Goal: Task Accomplishment & Management: Manage account settings

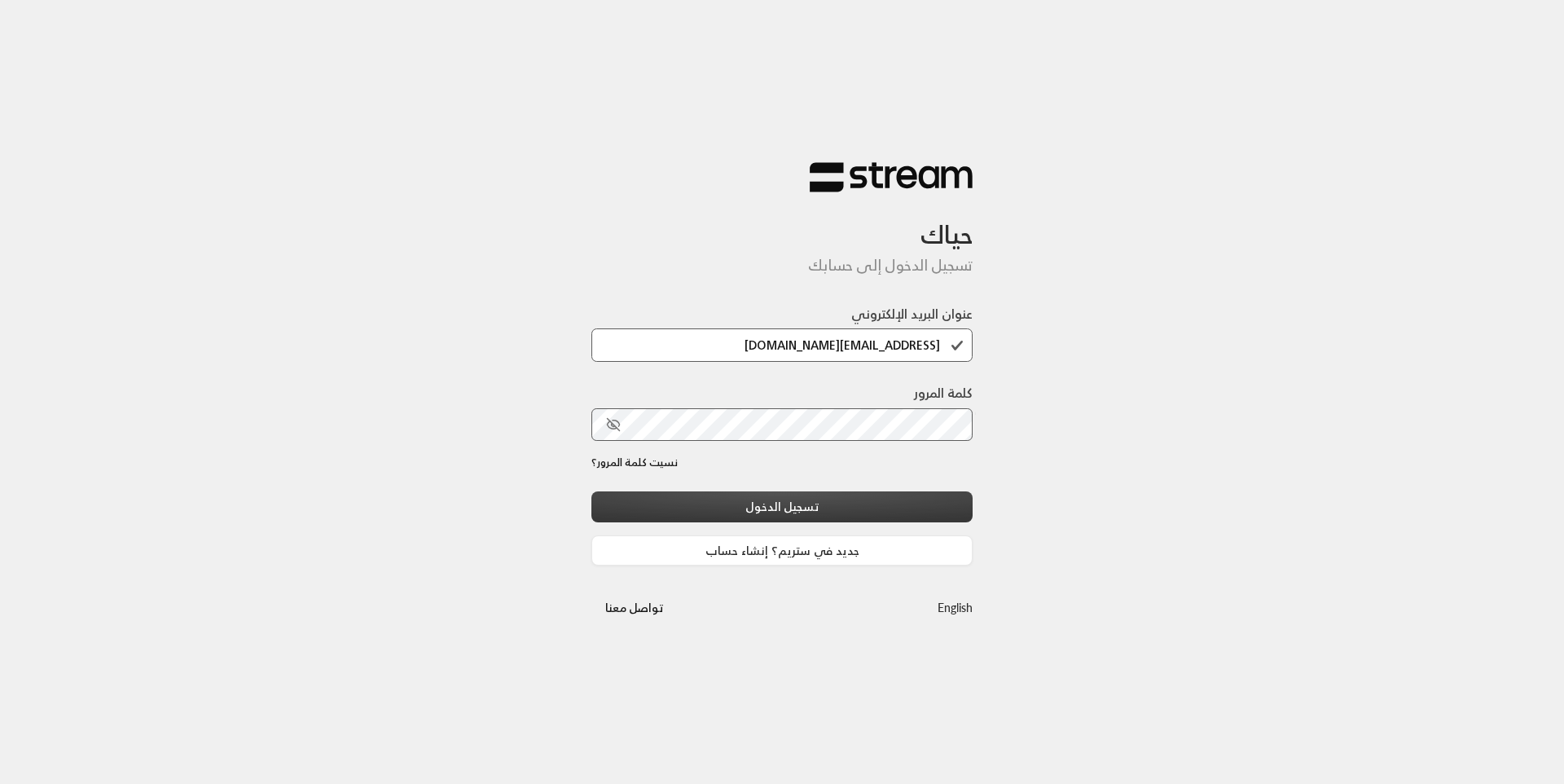
click at [814, 507] on button "تسجيل الدخول" at bounding box center [782, 506] width 382 height 30
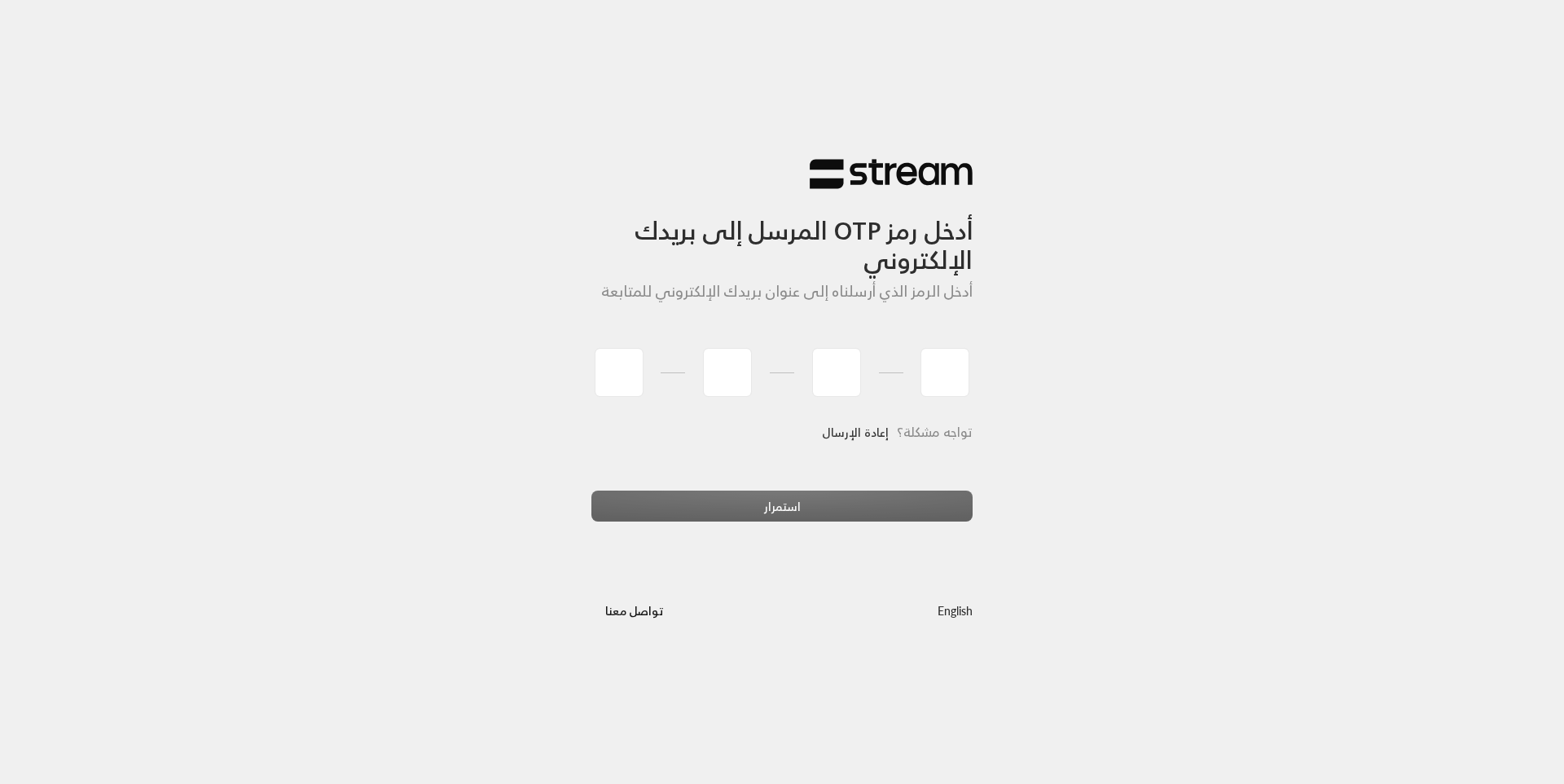
click at [866, 423] on link "إعادة الإرسال" at bounding box center [855, 432] width 67 height 34
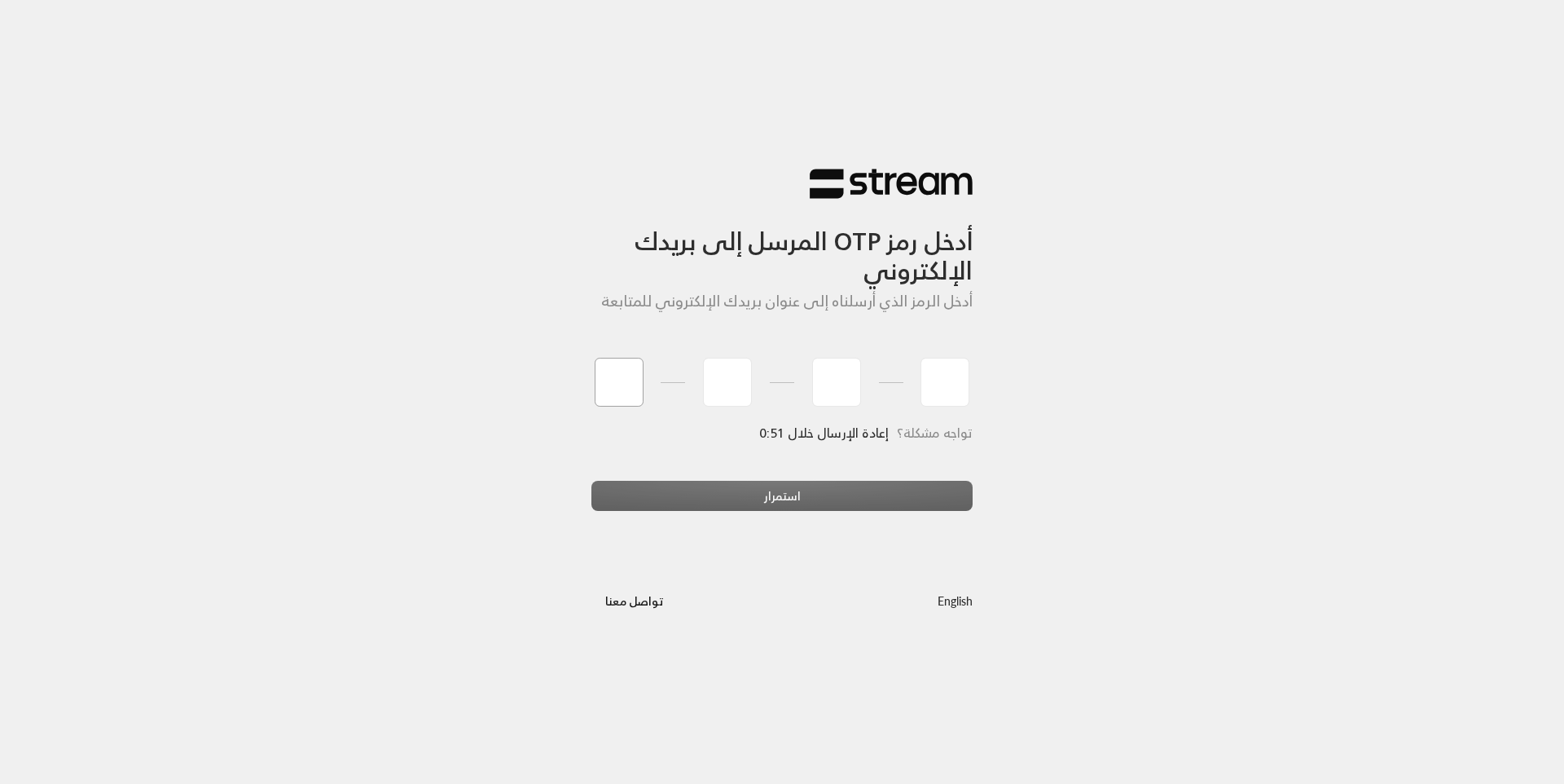
type input "4"
type input "9"
type input "1"
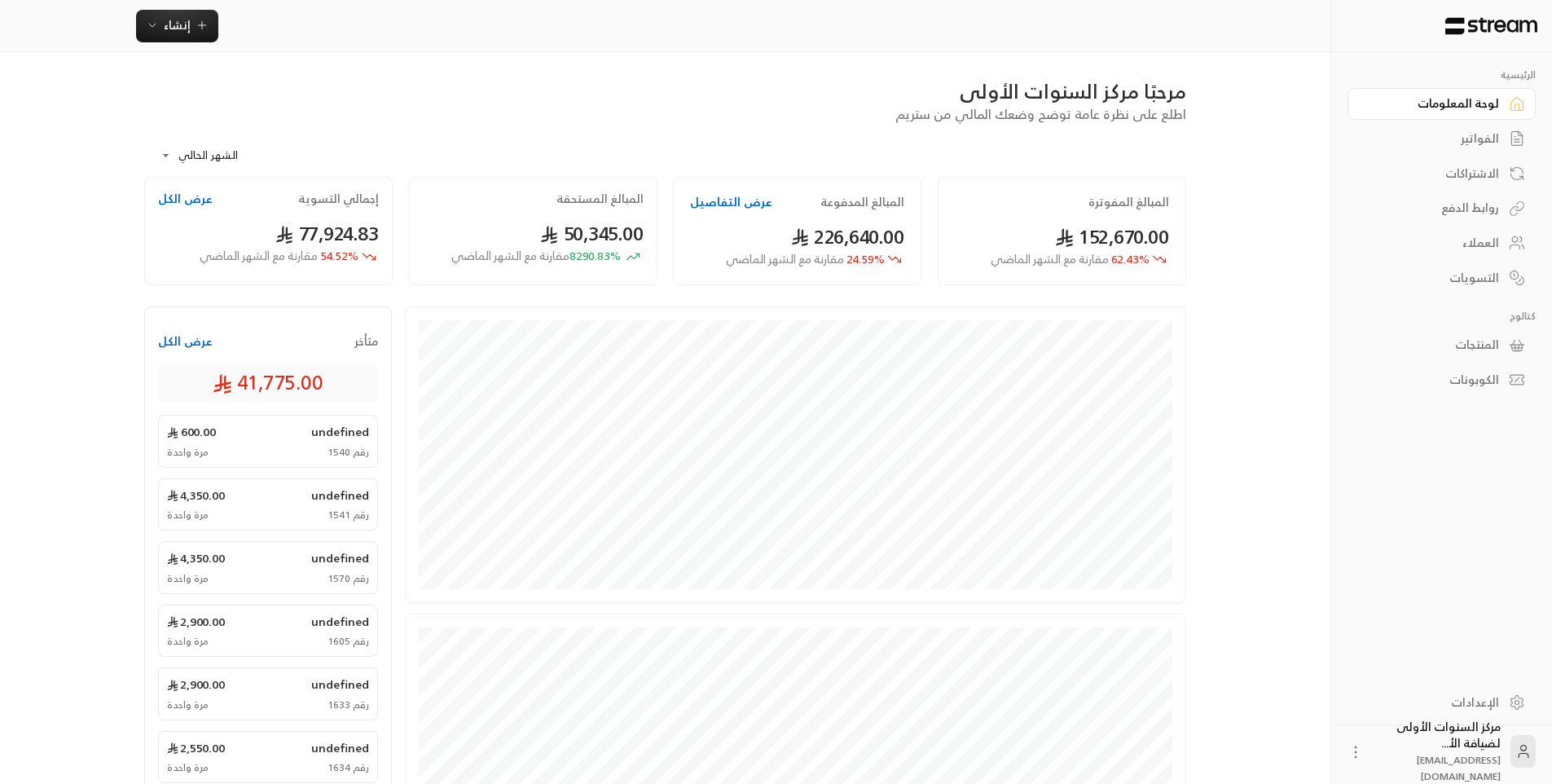
click at [1501, 133] on link "الفواتير" at bounding box center [1441, 139] width 188 height 32
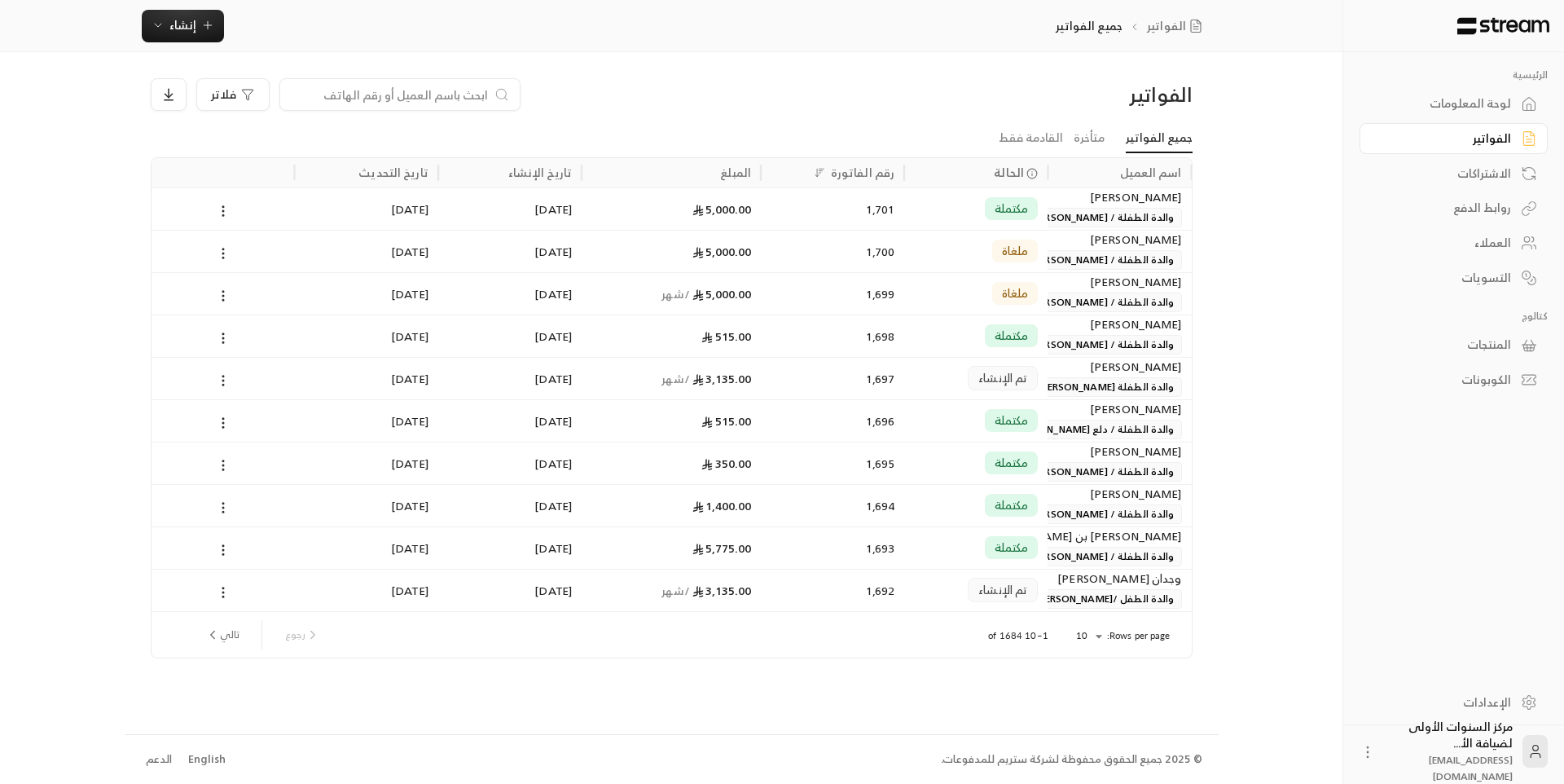
click at [462, 98] on input at bounding box center [389, 94] width 199 height 18
type input "دلع"
click at [985, 210] on div "مكتملة" at bounding box center [975, 208] width 124 height 41
